Goal: Task Accomplishment & Management: Complete application form

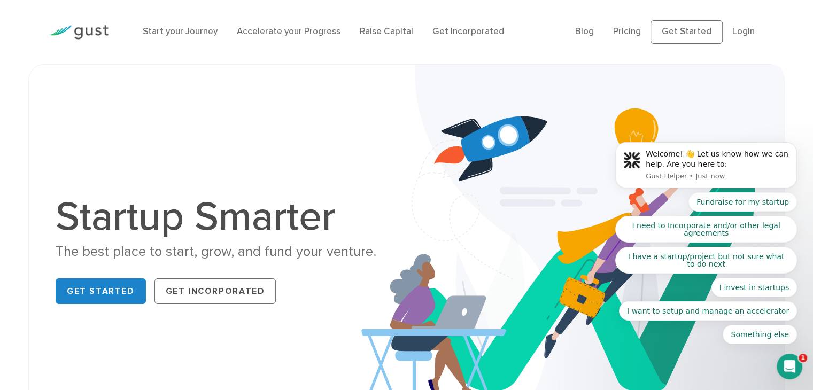
click at [680, 27] on body "Welcome! 👋 Let us know how we can help. Are you here to: Gust Helper • Just now…" at bounding box center [705, 169] width 205 height 376
click at [695, 25] on body "Welcome! 👋 Let us know how we can help. Are you here to: Gust Helper • Just now…" at bounding box center [705, 169] width 205 height 376
click at [688, 29] on body "Welcome! 👋 Let us know how we can help. Are you here to: Gust Helper • Just now…" at bounding box center [705, 169] width 205 height 376
click at [700, 34] on body "Welcome! 👋 Let us know how we can help. Are you here to: Gust Helper • Just now…" at bounding box center [705, 169] width 205 height 376
click at [738, 32] on body "Welcome! 👋 Let us know how we can help. Are you here to: Gust Helper • Just now…" at bounding box center [705, 169] width 205 height 376
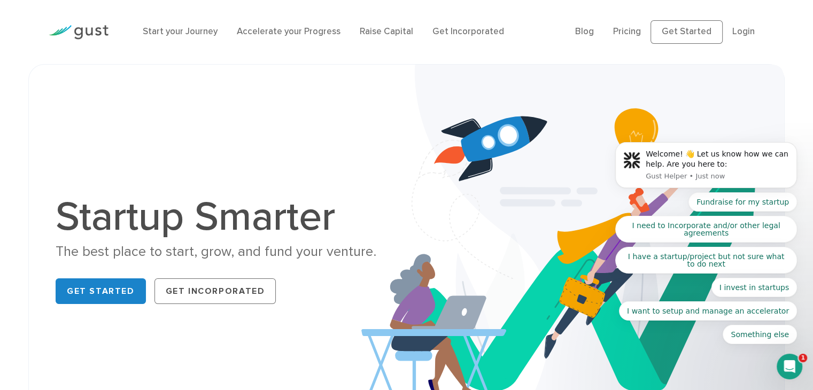
click at [621, 41] on body "Welcome! 👋 Let us know how we can help. Are you here to: Gust Helper • Just now…" at bounding box center [705, 169] width 205 height 376
click at [450, 58] on div "Start your Journey Accelerate your Progress Raise Capital Get Incorporated Blog…" at bounding box center [406, 32] width 731 height 64
click at [793, 142] on button "Dismiss notification" at bounding box center [793, 145] width 14 height 14
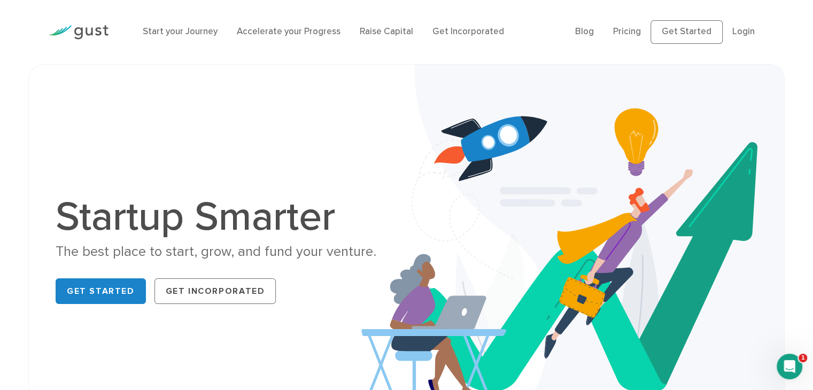
click at [680, 19] on div "Blog FAQ Pricing Get Started Login Login" at bounding box center [669, 32] width 205 height 45
click at [680, 26] on link "Get Started" at bounding box center [686, 32] width 72 height 24
